Goal: Find contact information: Find contact information

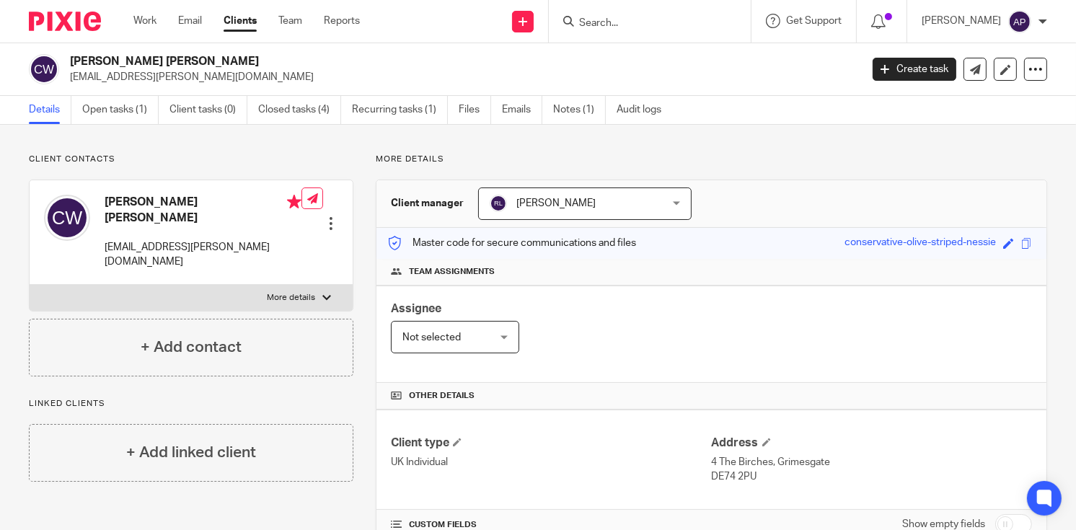
click at [610, 19] on input "Search" at bounding box center [642, 23] width 130 height 13
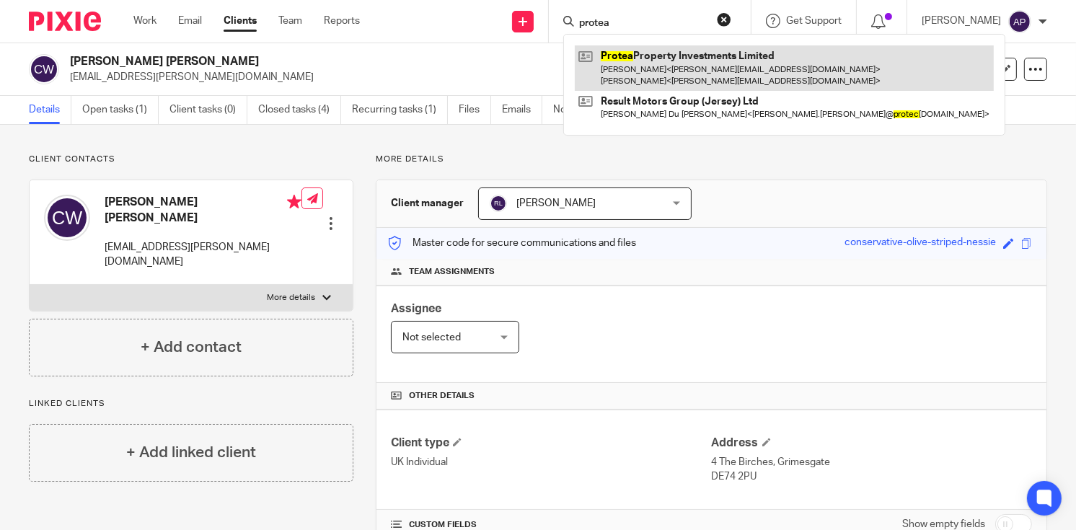
type input "protea"
click at [673, 70] on link at bounding box center [784, 67] width 419 height 45
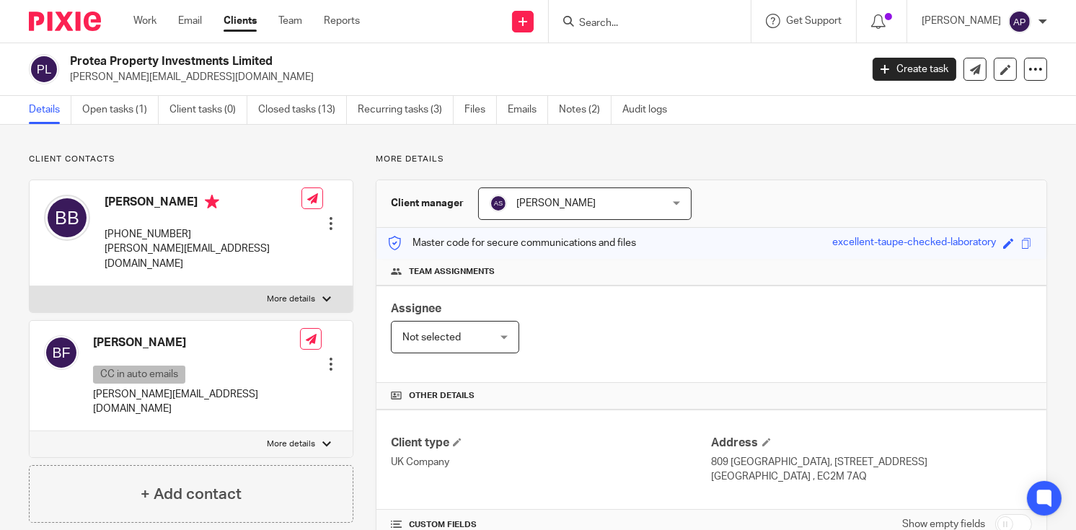
drag, startPoint x: 71, startPoint y: 58, endPoint x: 288, endPoint y: 60, distance: 217.0
click at [288, 60] on h2 "Protea Property Investments Limited" at bounding box center [382, 61] width 624 height 15
copy h2 "Protea Property Investments Limited"
drag, startPoint x: 68, startPoint y: 74, endPoint x: 217, endPoint y: 73, distance: 148.5
click at [216, 74] on div "Protea Property Investments Limited barbara@adventureworks.co.za" at bounding box center [440, 69] width 822 height 30
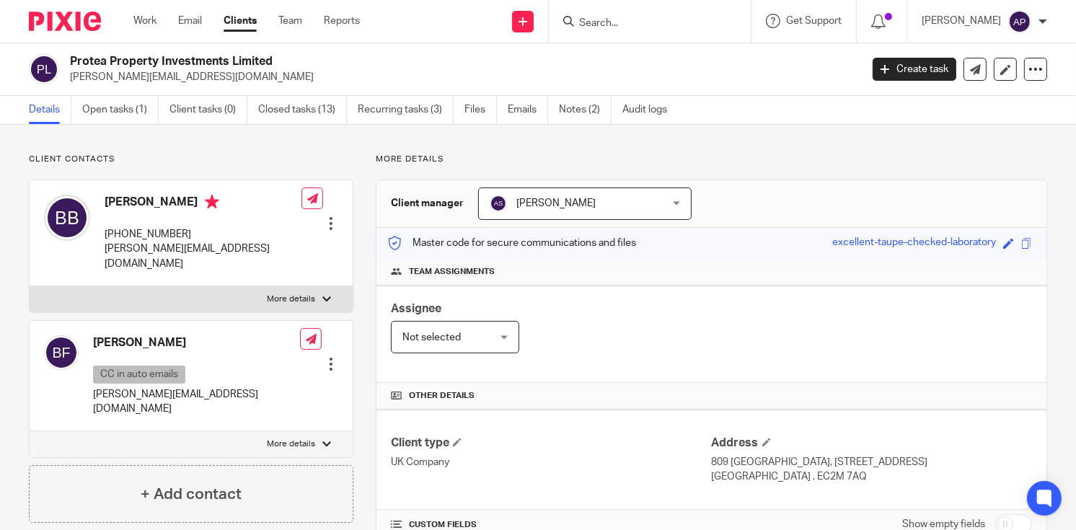
copy p "[PERSON_NAME][EMAIL_ADDRESS][DOMAIN_NAME]"
click at [133, 202] on h4 "[PERSON_NAME]" at bounding box center [203, 204] width 197 height 18
click at [133, 203] on h4 "[PERSON_NAME]" at bounding box center [203, 204] width 197 height 18
copy h4 "Barbara"
click at [597, 24] on input "Search" at bounding box center [642, 23] width 130 height 13
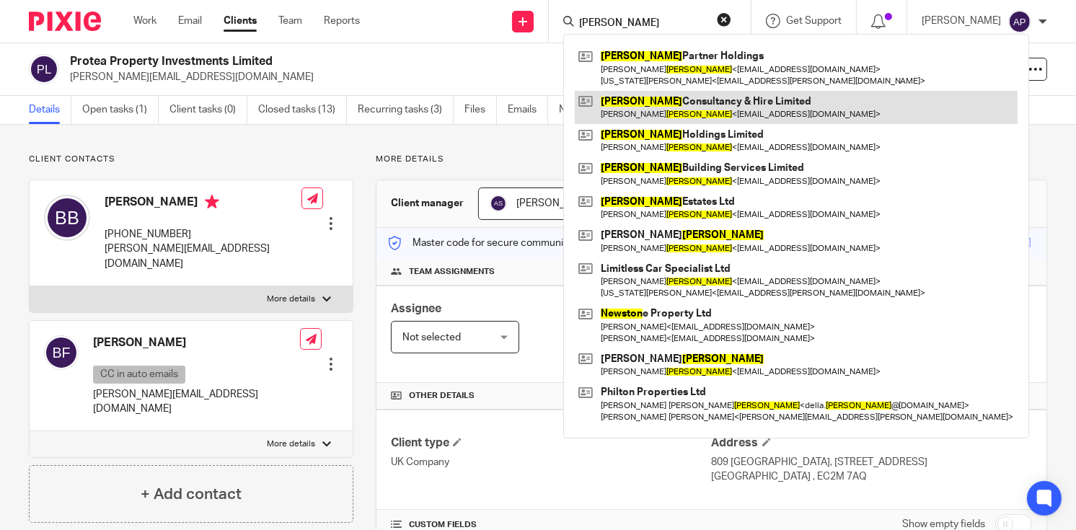
type input "newson"
click at [704, 104] on link at bounding box center [796, 107] width 443 height 33
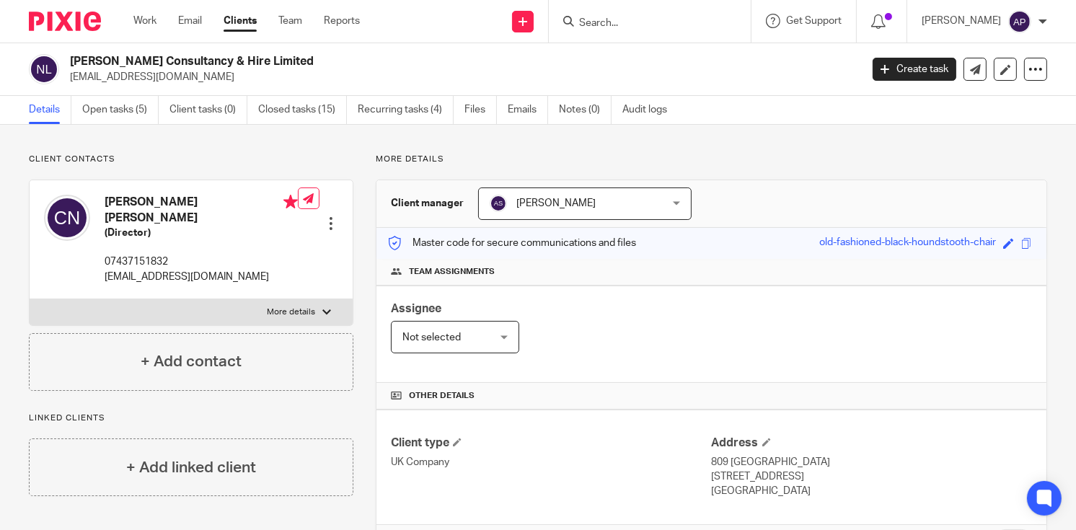
click at [1009, 109] on div "Details Open tasks (5) Client tasks (0) Closed tasks (15) Recurring tasks (4) F…" at bounding box center [538, 110] width 1076 height 29
click at [638, 21] on input "Search" at bounding box center [642, 23] width 130 height 13
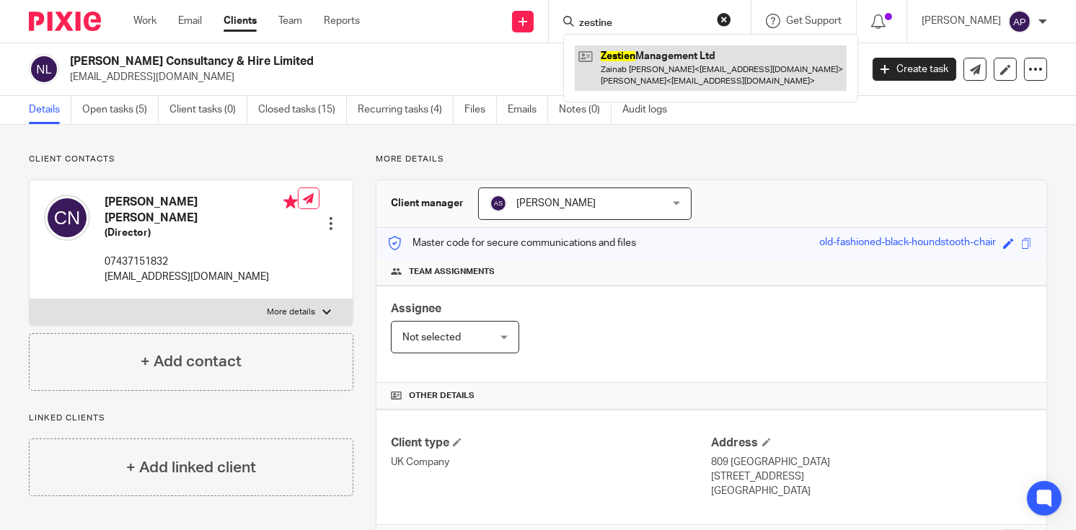
type input "zestine"
click at [738, 70] on link at bounding box center [711, 67] width 272 height 45
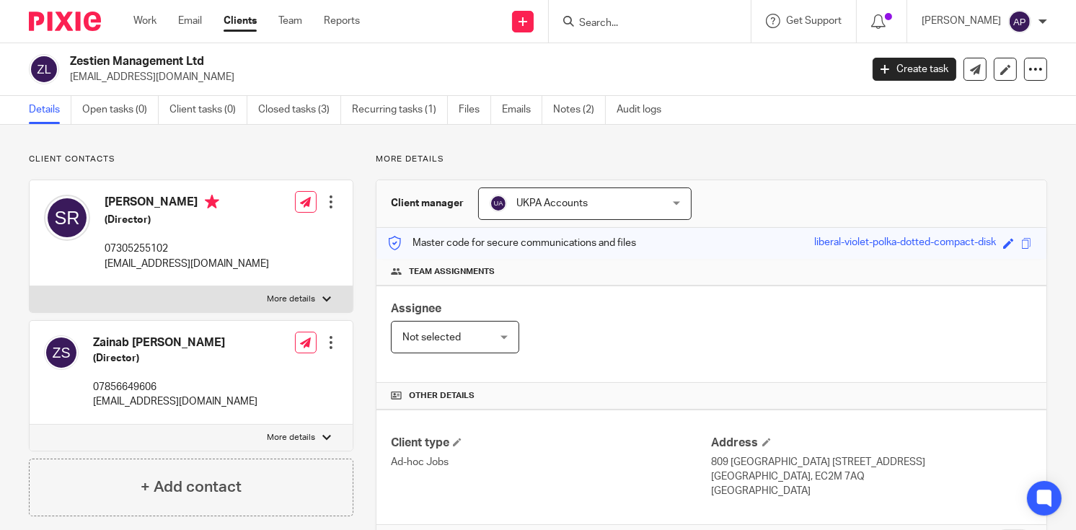
click at [223, 60] on div "Zestien Management Ltd cherishstays@gmail.com" at bounding box center [440, 69] width 822 height 30
click at [656, 29] on input "Search" at bounding box center [642, 23] width 130 height 13
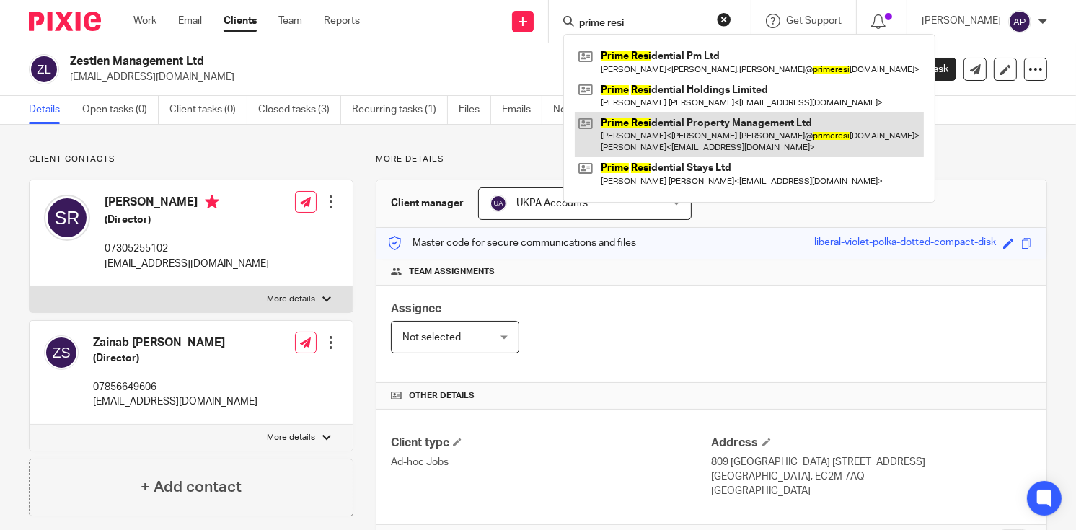
type input "prime resi"
click at [751, 129] on link at bounding box center [749, 134] width 349 height 45
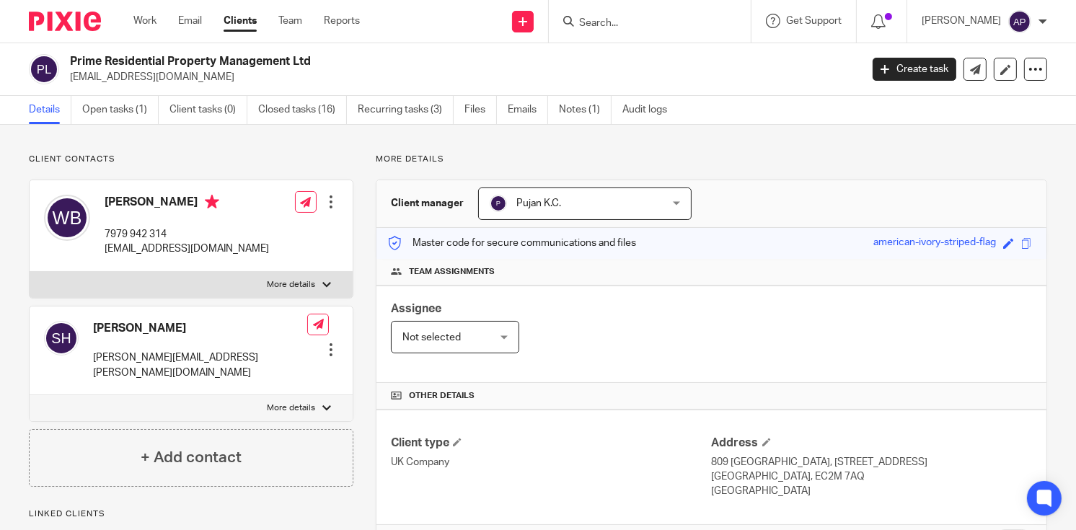
drag, startPoint x: 70, startPoint y: 57, endPoint x: 345, endPoint y: 57, distance: 275.4
click at [345, 57] on h2 "Prime Residential Property Management Ltd" at bounding box center [382, 61] width 624 height 15
copy h2 "Prime Residential Property Management Ltd"
click at [635, 20] on input "Search" at bounding box center [642, 23] width 130 height 13
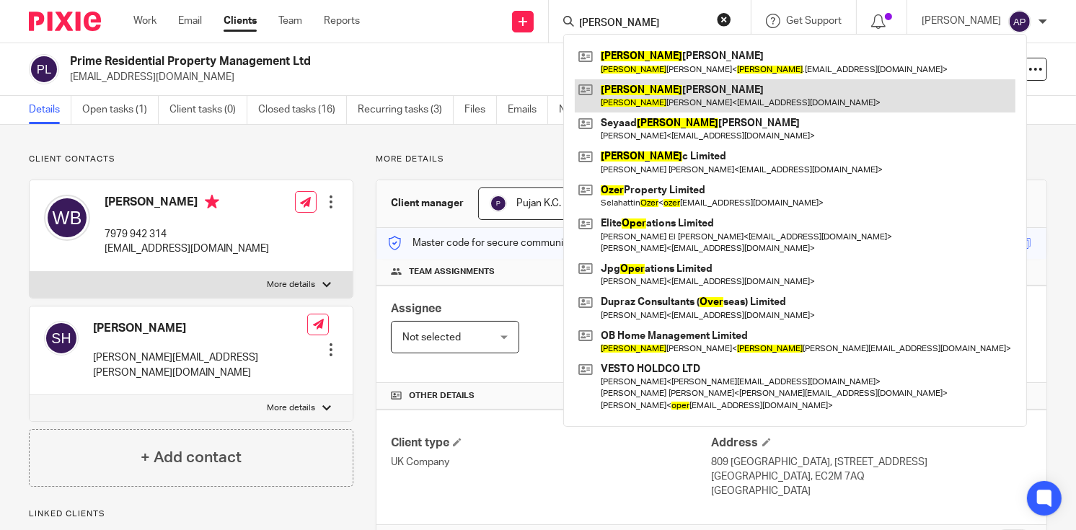
type input "omer"
click at [682, 100] on link at bounding box center [795, 95] width 440 height 33
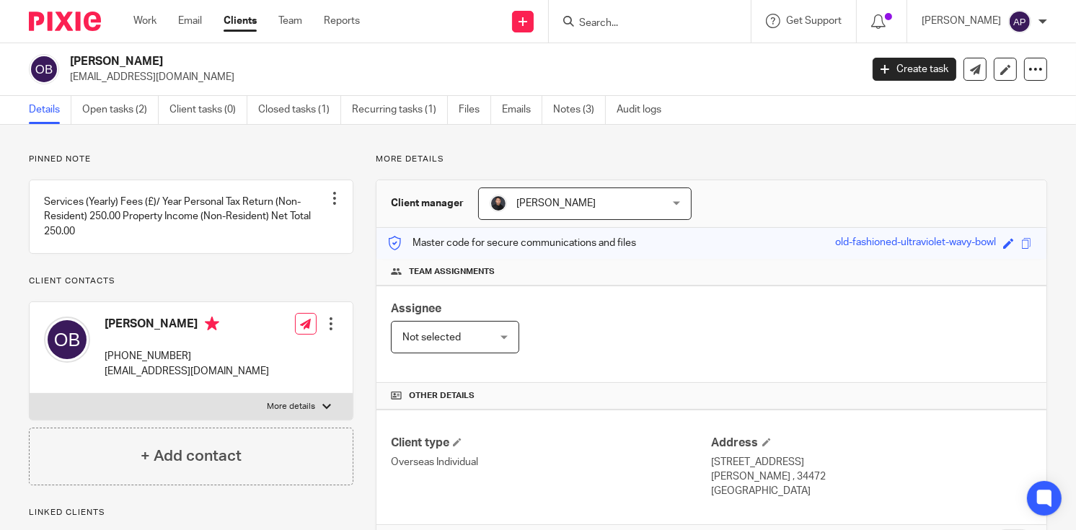
drag, startPoint x: 70, startPoint y: 58, endPoint x: 180, endPoint y: 58, distance: 109.6
click at [180, 58] on h2 "Omer Ibrahim Bala" at bounding box center [382, 61] width 624 height 15
copy h2 "Omer Ibrahim Bala"
click at [608, 18] on input "Search" at bounding box center [642, 23] width 130 height 13
type input "hcp bidco"
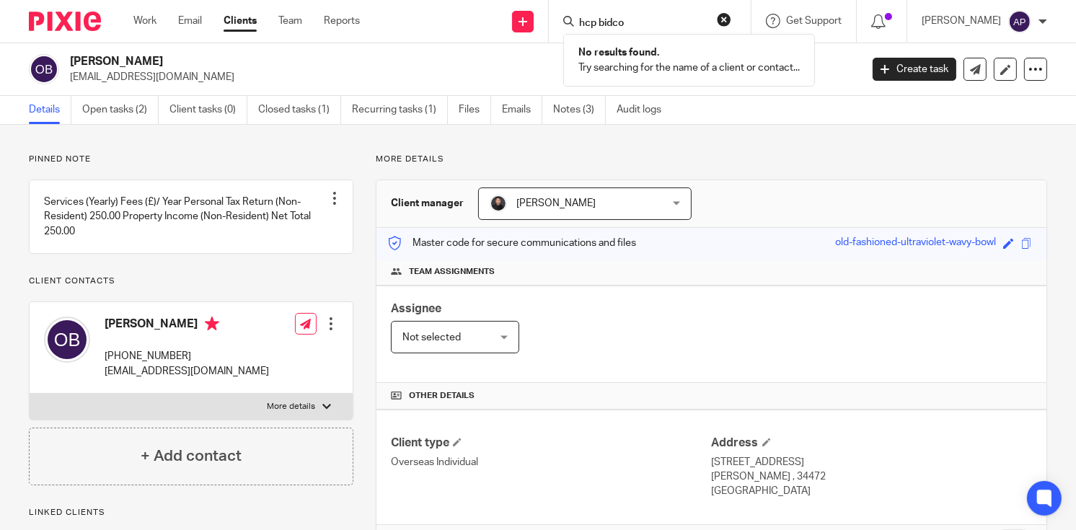
click at [731, 18] on button "reset" at bounding box center [724, 19] width 14 height 14
click at [598, 25] on input "Search" at bounding box center [642, 23] width 130 height 13
type input "ATTRANS"
click at [688, 69] on link at bounding box center [687, 61] width 225 height 33
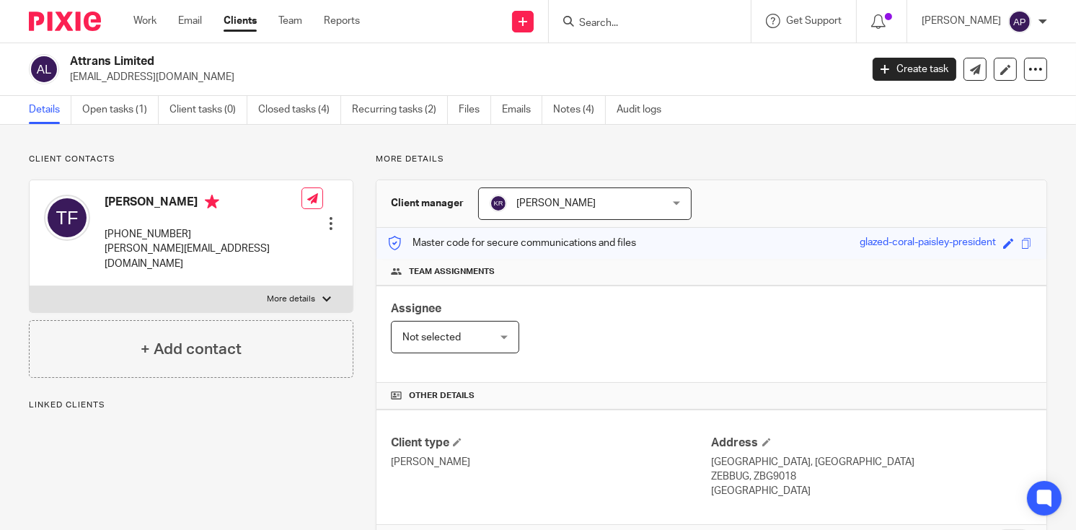
click at [178, 50] on div "Attrans Limited [EMAIL_ADDRESS][DOMAIN_NAME] Create task Update from Companies …" at bounding box center [538, 69] width 1076 height 53
click at [634, 23] on input "Search" at bounding box center [642, 23] width 130 height 13
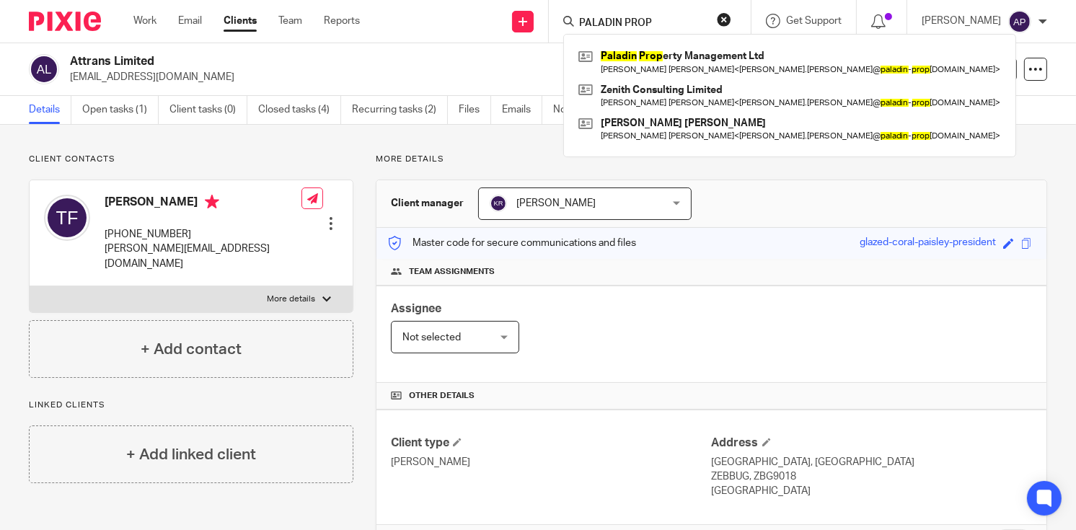
type input "PALADIN PROP"
click button "submit" at bounding box center [0, 0] width 0 height 0
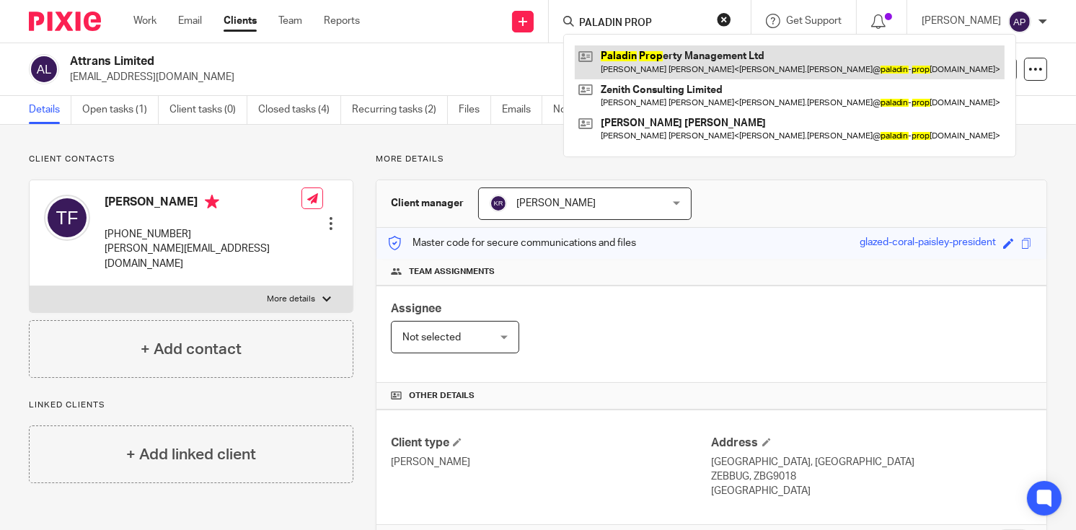
click at [682, 62] on link at bounding box center [790, 61] width 430 height 33
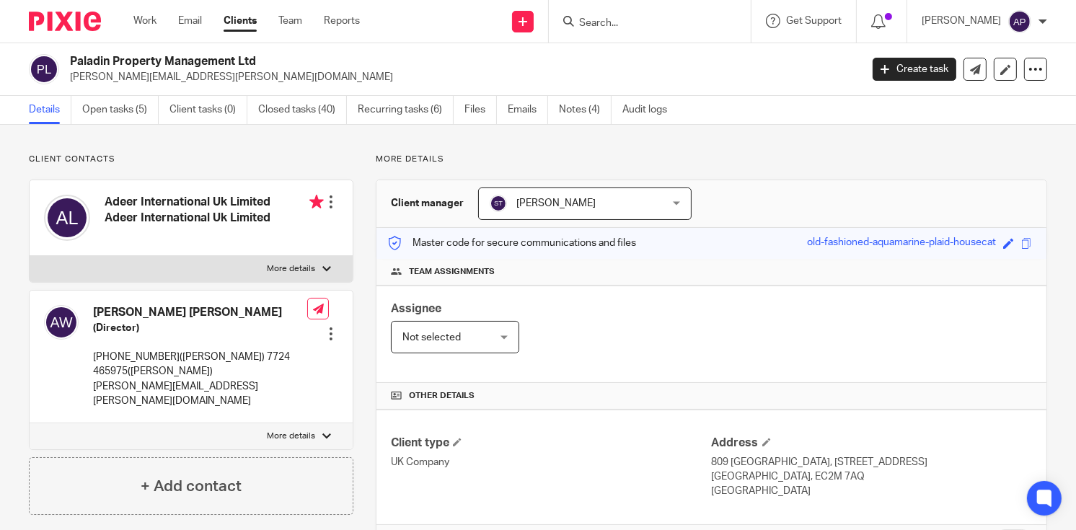
drag, startPoint x: 71, startPoint y: 59, endPoint x: 276, endPoint y: 57, distance: 205.5
click at [276, 57] on h2 "Paladin Property Management Ltd" at bounding box center [382, 61] width 624 height 15
copy h2 "Paladin Property Management Ltd"
drag, startPoint x: 70, startPoint y: 79, endPoint x: 260, endPoint y: 79, distance: 190.3
click at [260, 79] on p "[PERSON_NAME][EMAIL_ADDRESS][PERSON_NAME][DOMAIN_NAME]" at bounding box center [460, 77] width 781 height 14
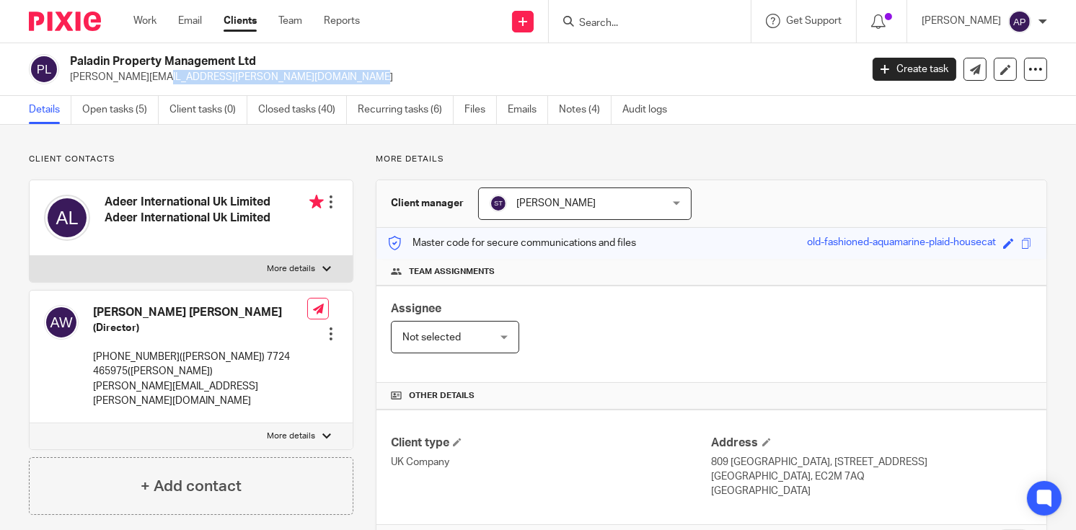
copy p "[PERSON_NAME][EMAIL_ADDRESS][PERSON_NAME][DOMAIN_NAME]"
click at [123, 311] on h4 "Andrew Thomas Wright" at bounding box center [200, 312] width 214 height 15
copy h4 "Andrew"
click at [670, 16] on form at bounding box center [654, 21] width 154 height 18
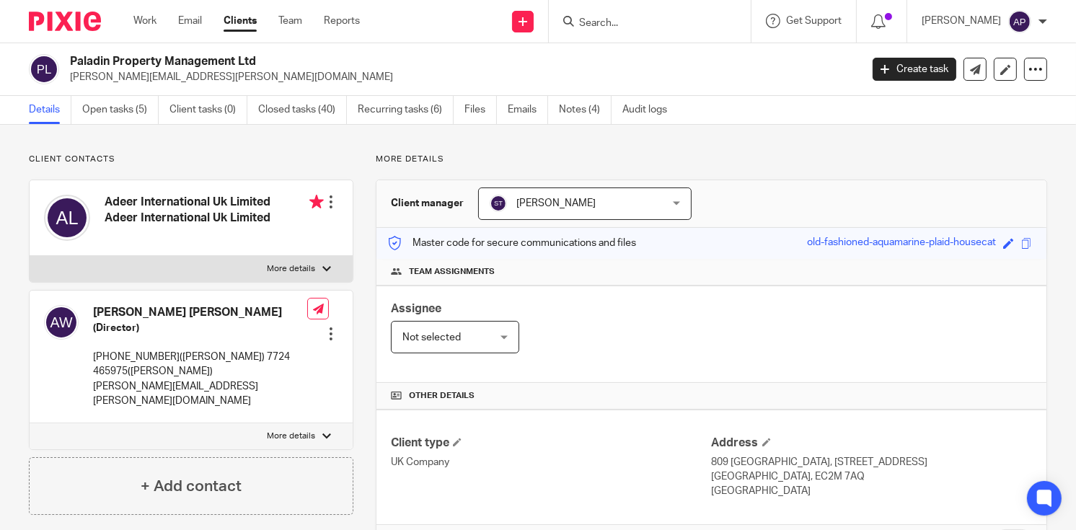
click at [636, 23] on input "Search" at bounding box center [642, 23] width 130 height 13
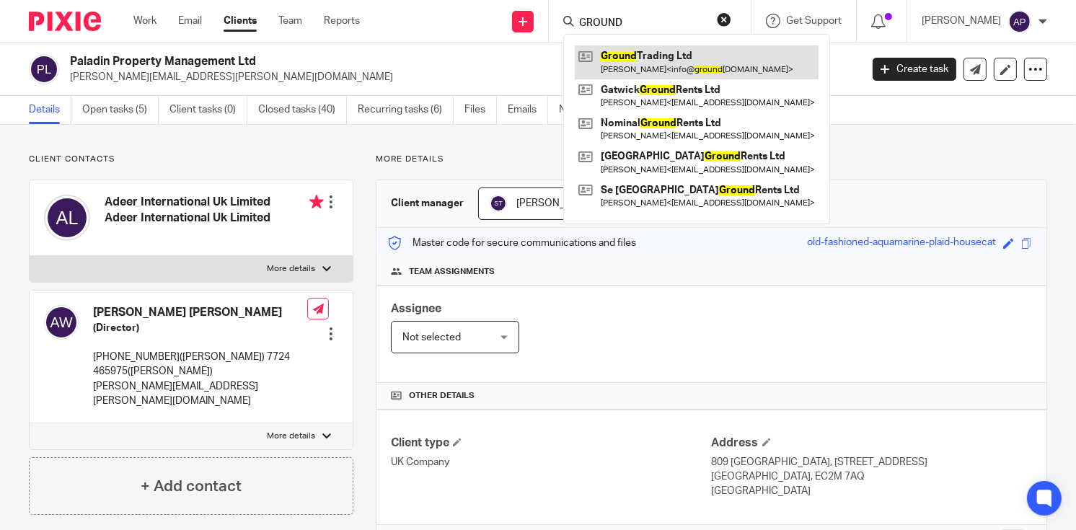
type input "GROUND"
click at [687, 64] on link at bounding box center [697, 61] width 244 height 33
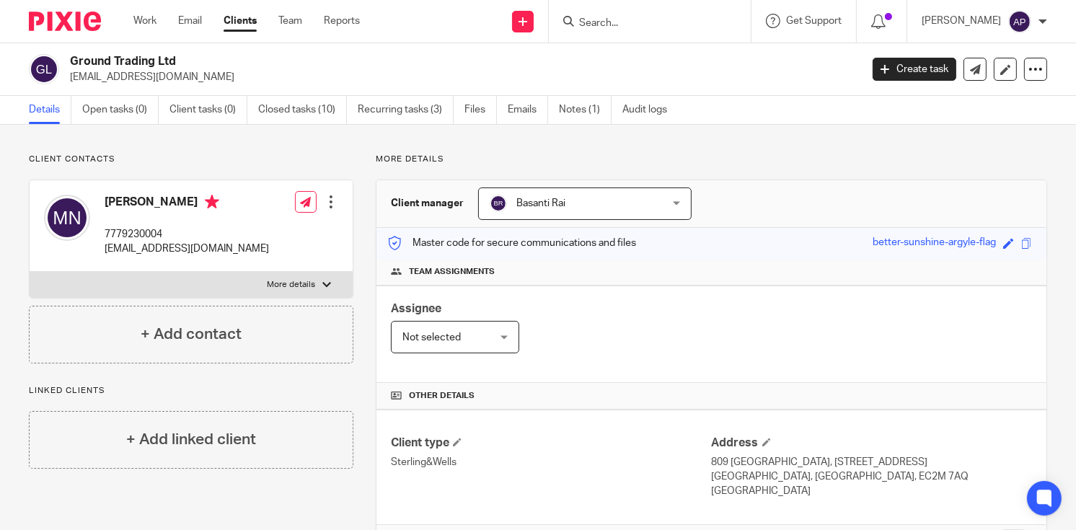
drag, startPoint x: 70, startPoint y: 60, endPoint x: 198, endPoint y: 59, distance: 128.3
click at [198, 60] on h2 "Ground Trading Ltd" at bounding box center [382, 61] width 624 height 15
copy h2 "Ground Trading Ltd"
drag, startPoint x: 104, startPoint y: 247, endPoint x: 258, endPoint y: 220, distance: 156.6
click at [246, 240] on div "[PERSON_NAME] 7779230004 [EMAIL_ADDRESS][DOMAIN_NAME] Edit contact Create clien…" at bounding box center [191, 226] width 323 height 92
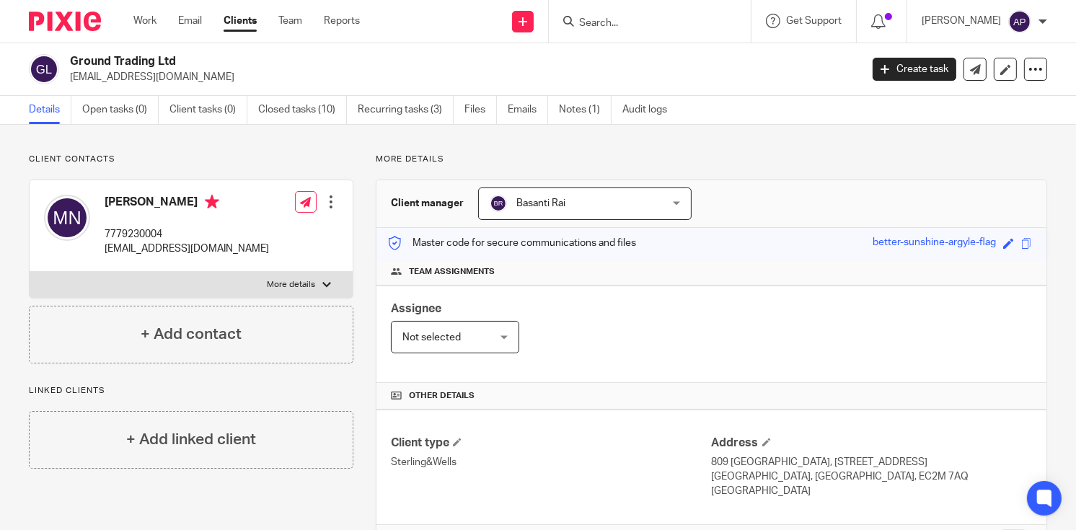
drag, startPoint x: 69, startPoint y: 76, endPoint x: 208, endPoint y: 76, distance: 138.4
click at [208, 76] on p "info@groundtrading.co.uk" at bounding box center [460, 77] width 781 height 14
copy p "info@groundtrading.co.uk"
click at [125, 200] on h4 "Michela Noli" at bounding box center [187, 204] width 164 height 18
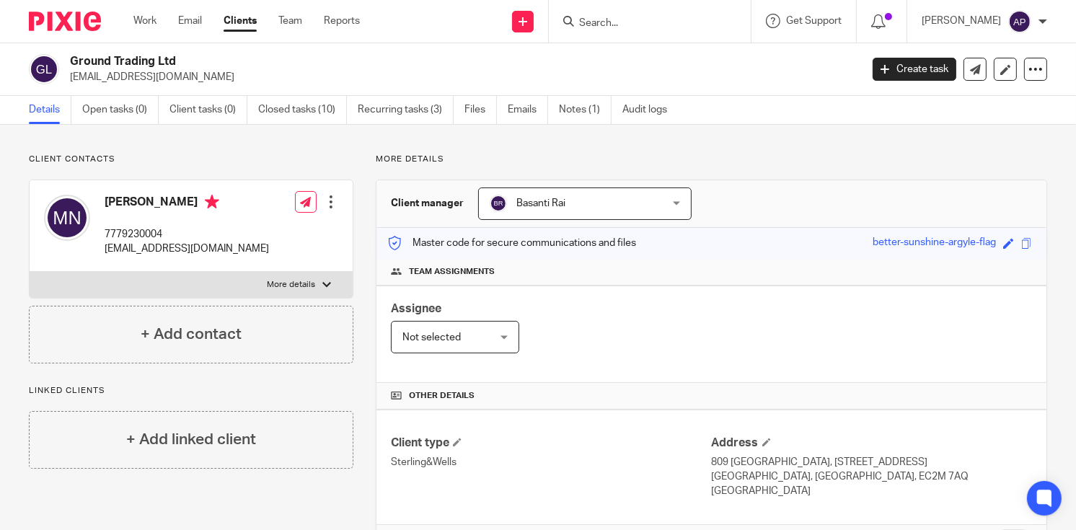
copy h4 "Michela"
click at [617, 26] on input "Search" at bounding box center [642, 23] width 130 height 13
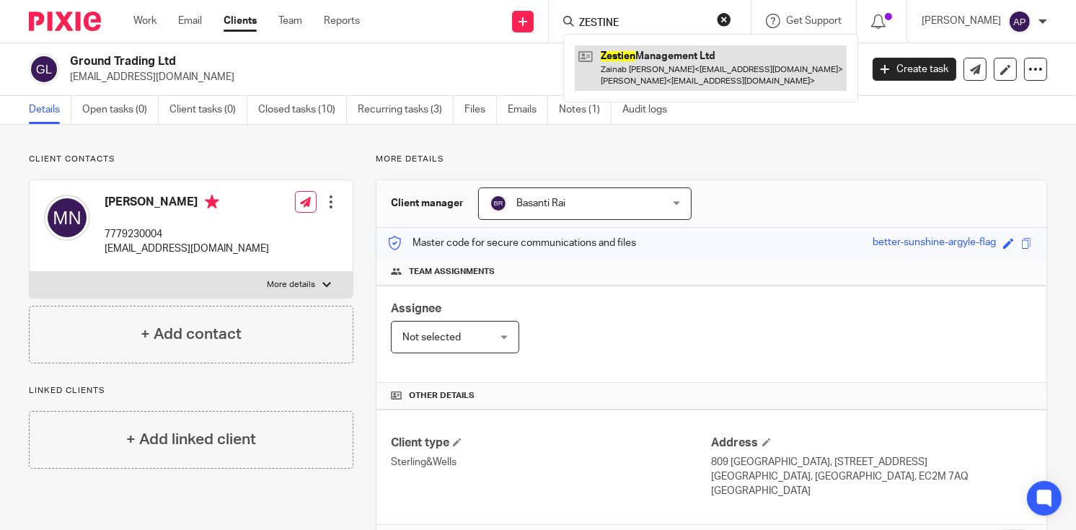
type input "ZESTINE"
click at [646, 54] on link at bounding box center [711, 67] width 272 height 45
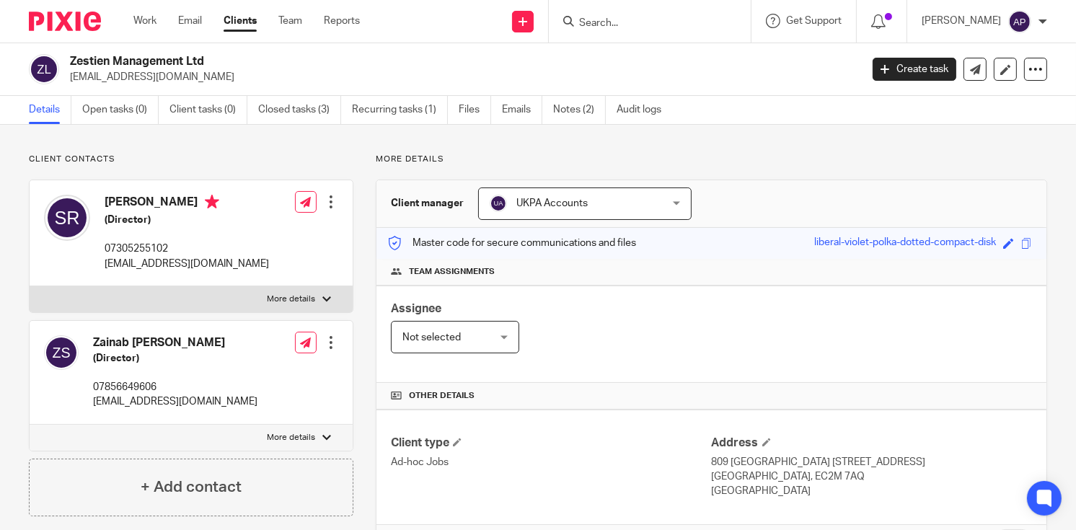
click at [209, 57] on div "Zestien Management Ltd [EMAIL_ADDRESS][DOMAIN_NAME]" at bounding box center [440, 69] width 822 height 30
drag, startPoint x: 71, startPoint y: 76, endPoint x: 195, endPoint y: 78, distance: 124.7
click at [195, 78] on p "[EMAIL_ADDRESS][DOMAIN_NAME]" at bounding box center [460, 77] width 781 height 14
copy p "[EMAIL_ADDRESS][DOMAIN_NAME]"
click at [133, 201] on h4 "[PERSON_NAME]" at bounding box center [187, 204] width 164 height 18
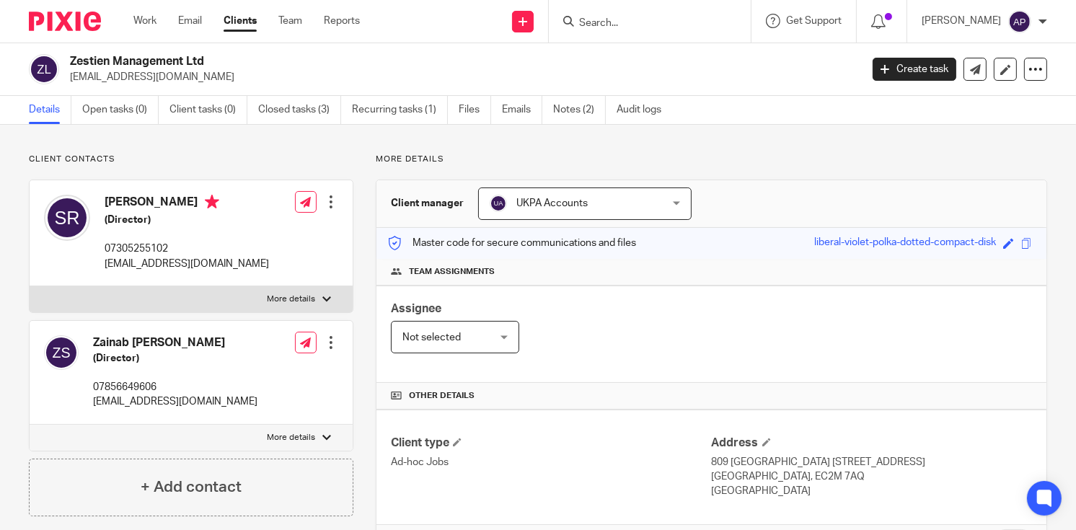
click at [133, 201] on h4 "[PERSON_NAME]" at bounding box center [187, 204] width 164 height 18
copy h4 "Shweta"
click at [619, 12] on form at bounding box center [654, 21] width 154 height 18
click at [619, 24] on input "Search" at bounding box center [642, 23] width 130 height 13
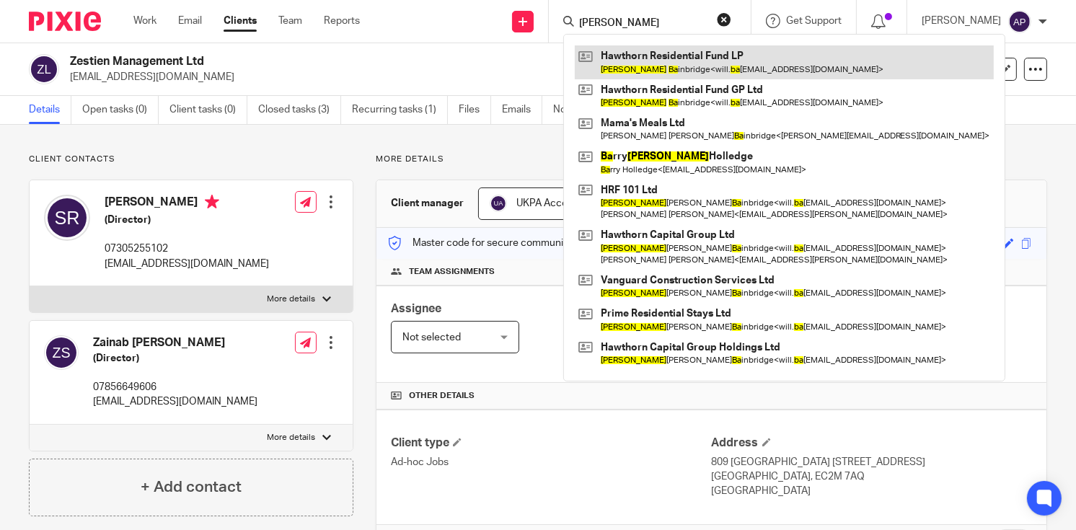
type input "william ba"
click at [681, 52] on link at bounding box center [784, 61] width 419 height 33
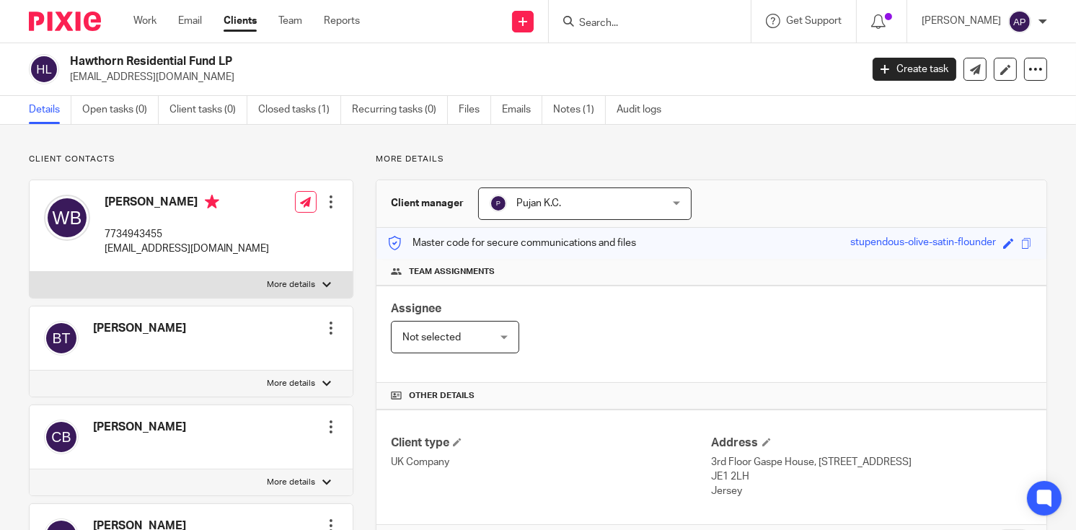
drag, startPoint x: 105, startPoint y: 197, endPoint x: 205, endPoint y: 196, distance: 100.9
click at [205, 196] on h4 "[PERSON_NAME]" at bounding box center [187, 204] width 164 height 18
copy h4 "[PERSON_NAME]"
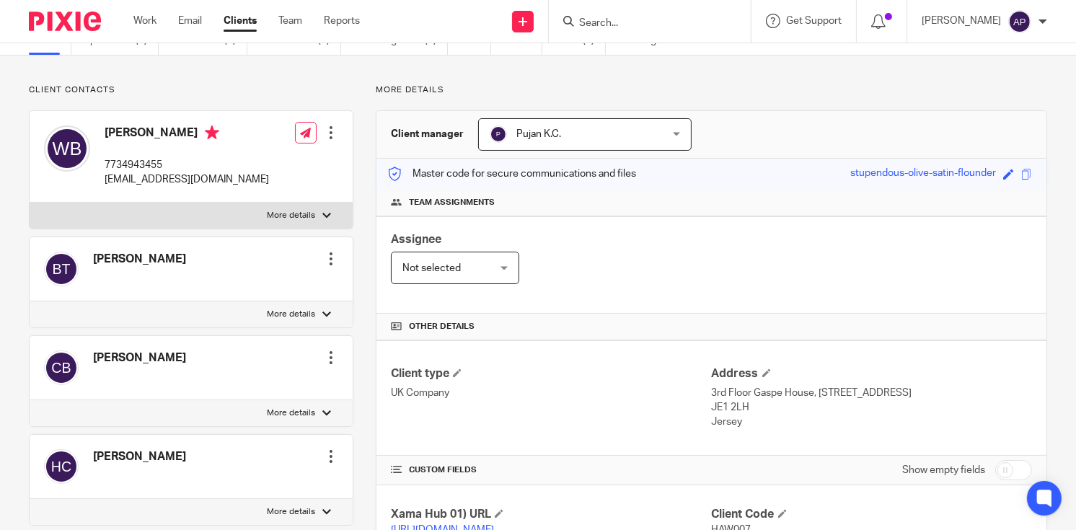
scroll to position [45, 0]
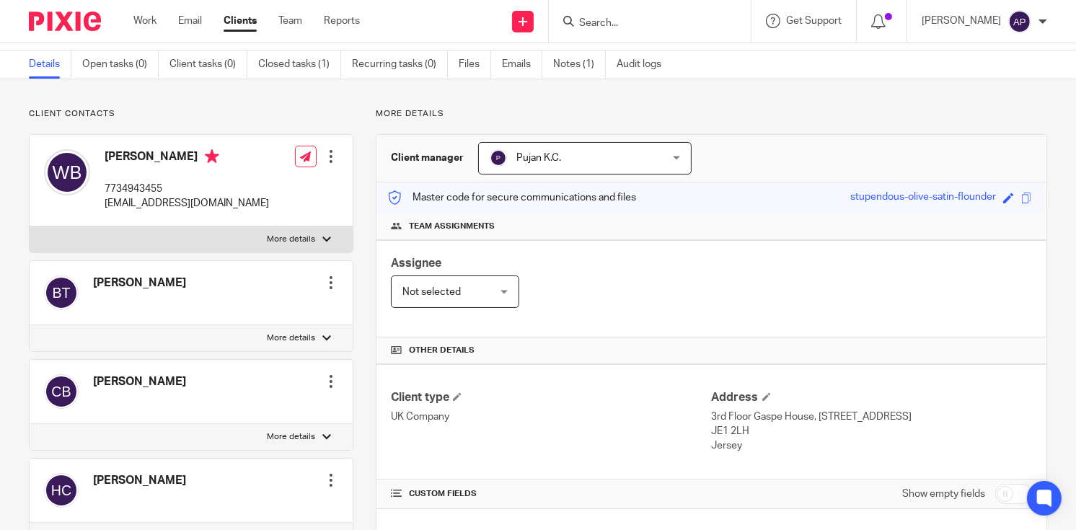
click at [622, 25] on input "Search" at bounding box center [642, 23] width 130 height 13
type input "[PERSON_NAME]"
click at [731, 17] on button "reset" at bounding box center [724, 19] width 14 height 14
click at [661, 27] on input "Search" at bounding box center [642, 23] width 130 height 13
type input "[PERSON_NAME]"
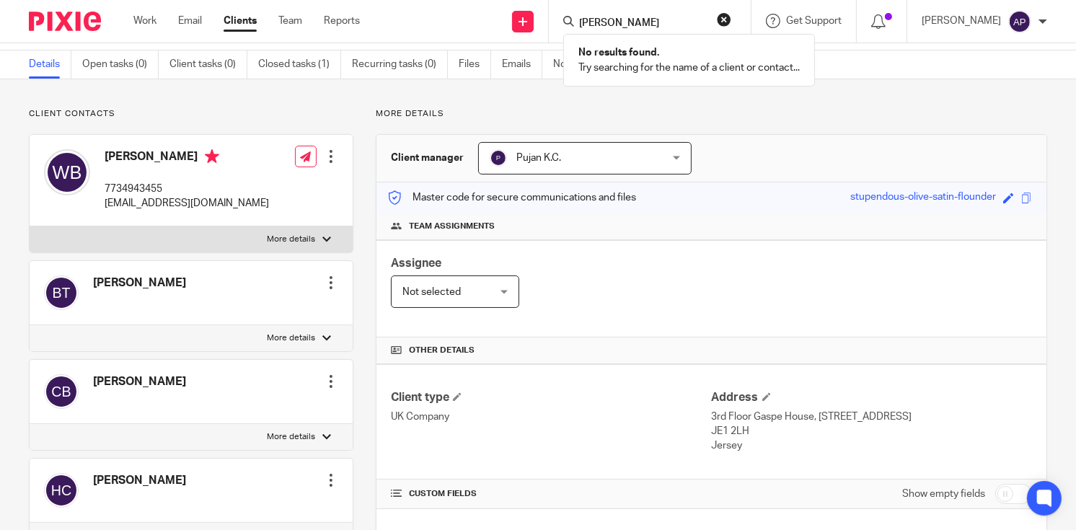
click at [731, 17] on button "reset" at bounding box center [724, 19] width 14 height 14
drag, startPoint x: 646, startPoint y: 25, endPoint x: 635, endPoint y: 22, distance: 11.2
click at [645, 24] on input "Search" at bounding box center [642, 23] width 130 height 13
type input "[PERSON_NAME] [PERSON_NAME]"
